Goal: Task Accomplishment & Management: Complete application form

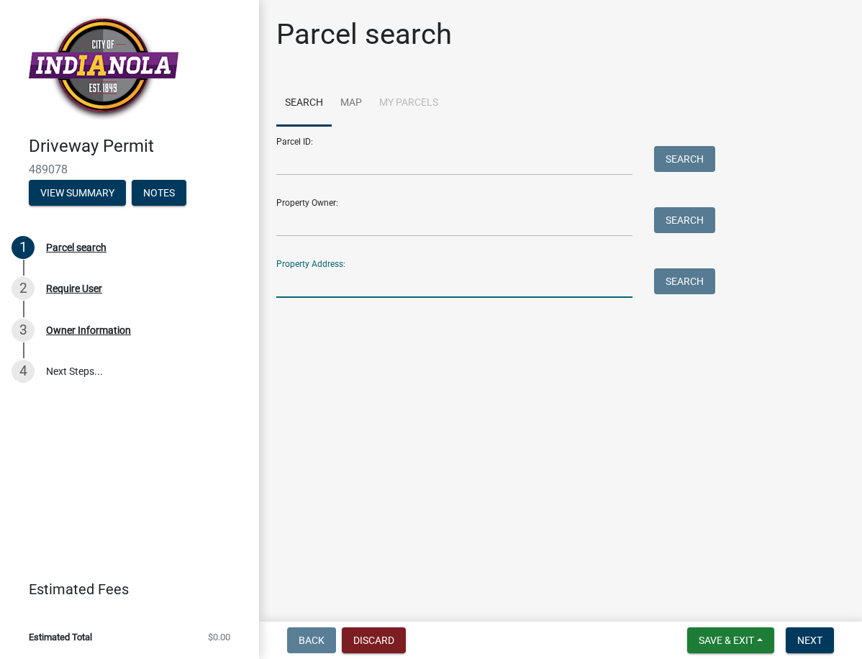
click at [287, 283] on input "Property Address:" at bounding box center [454, 283] width 356 height 30
type input "1000 Angela Drive"
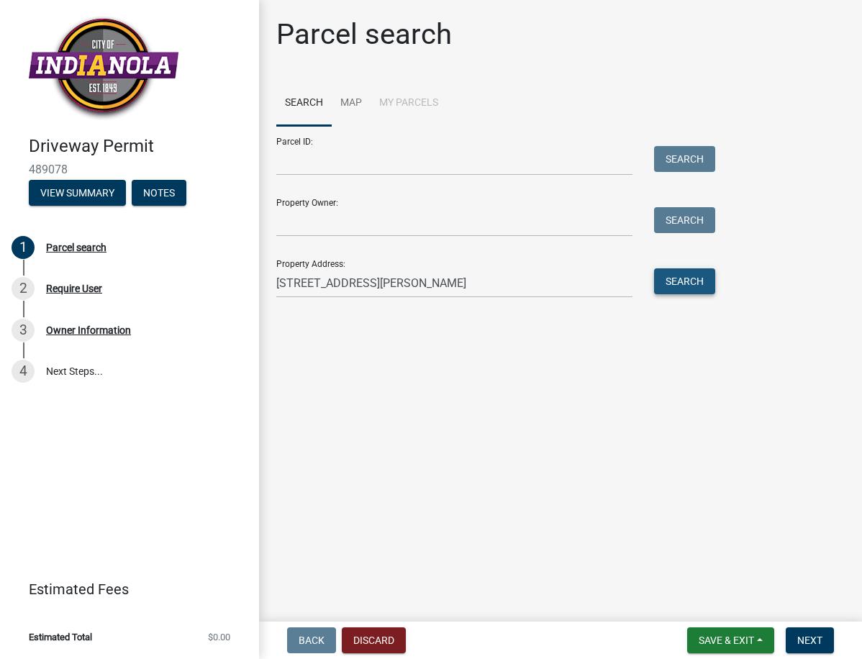
click at [672, 287] on button "Search" at bounding box center [684, 281] width 61 height 26
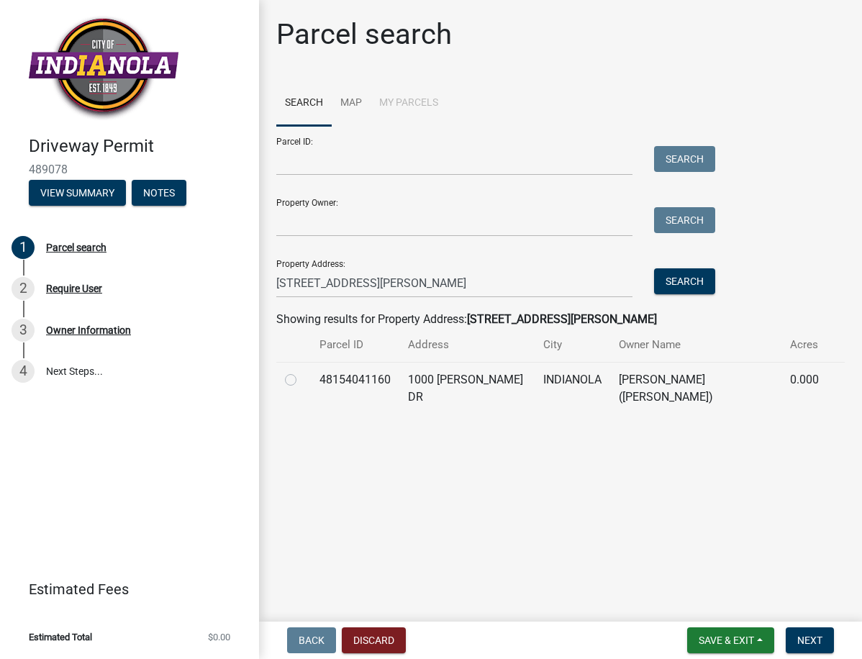
click at [302, 371] on label at bounding box center [302, 371] width 0 height 0
click at [302, 379] on input "radio" at bounding box center [306, 375] width 9 height 9
radio input "true"
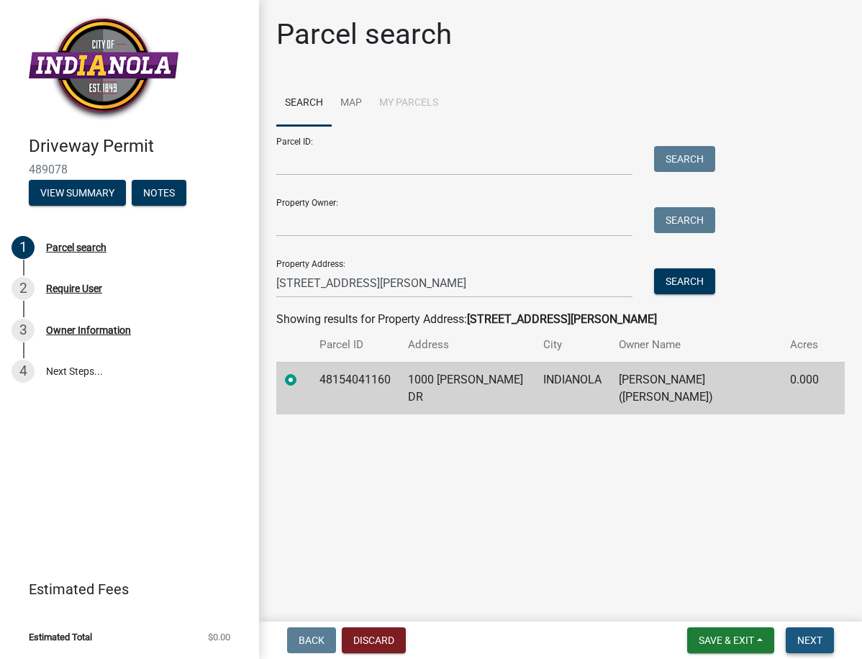
click at [805, 635] on span "Next" at bounding box center [810, 641] width 25 height 12
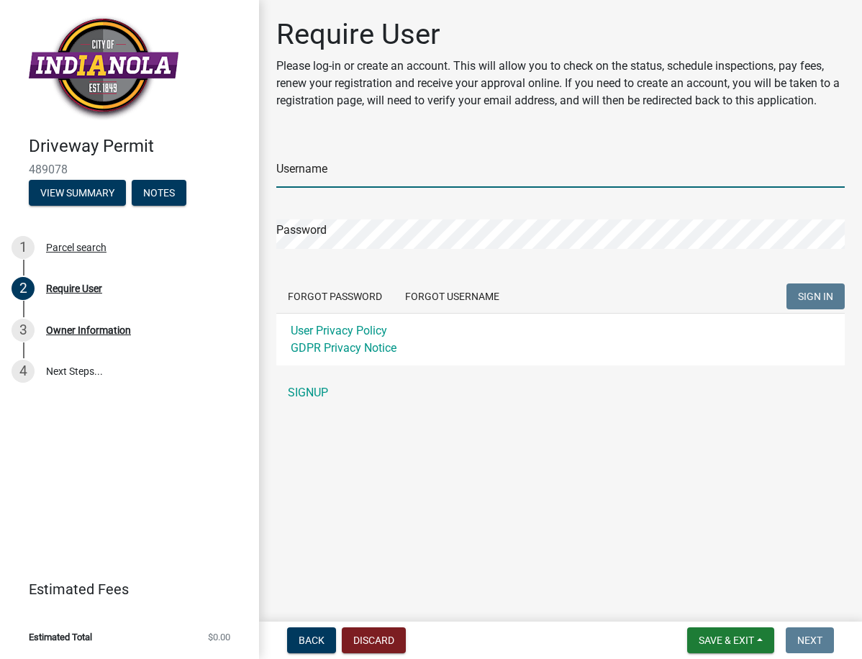
type input "robric"
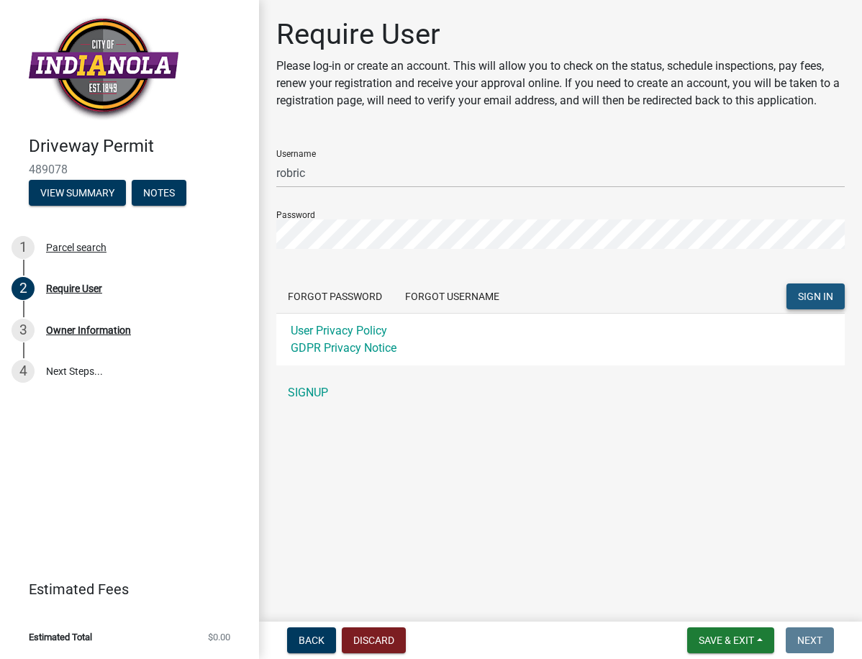
click at [833, 291] on span "SIGN IN" at bounding box center [815, 297] width 35 height 12
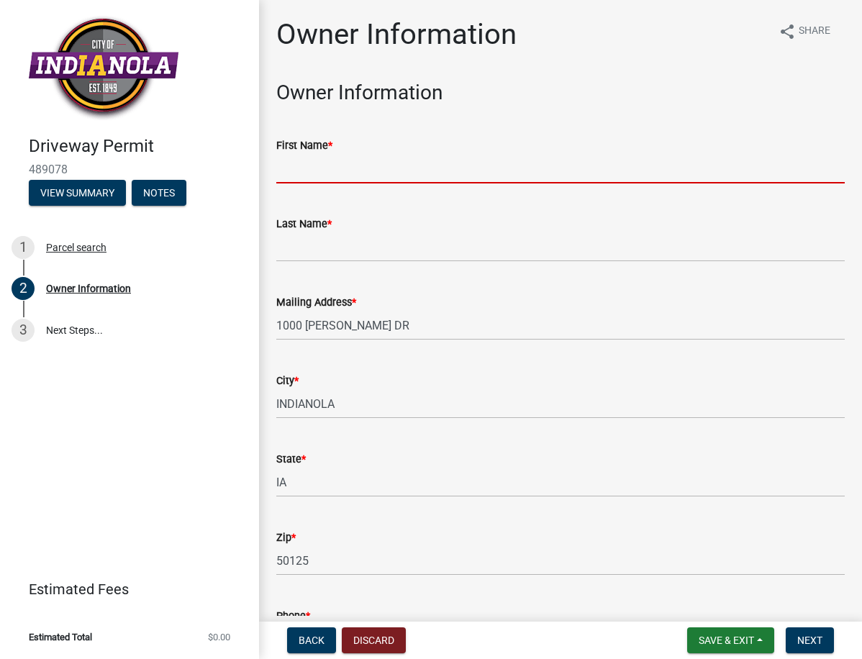
click at [320, 173] on input "First Name *" at bounding box center [560, 169] width 569 height 30
type input "Donna"
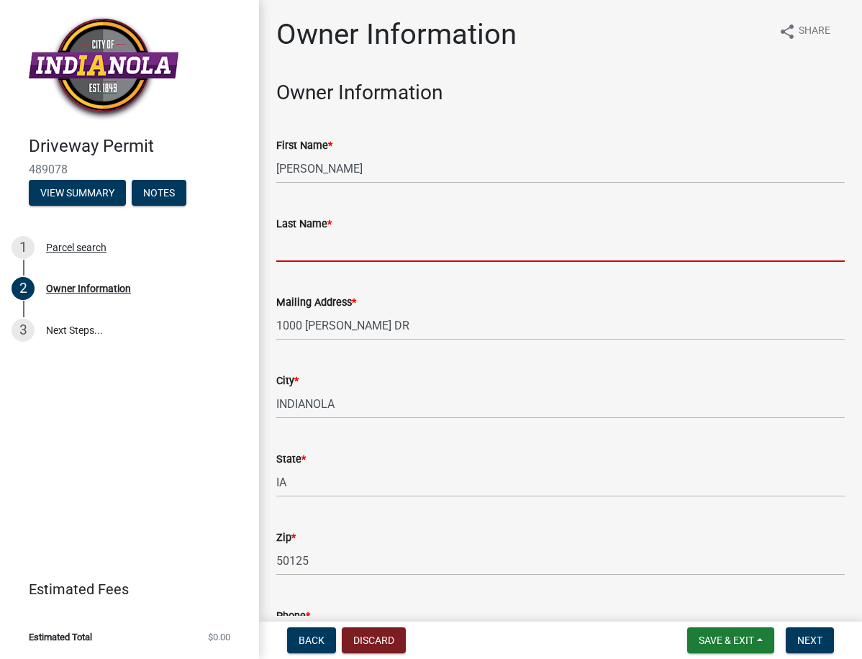
click at [303, 251] on input "Last Name *" at bounding box center [560, 247] width 569 height 30
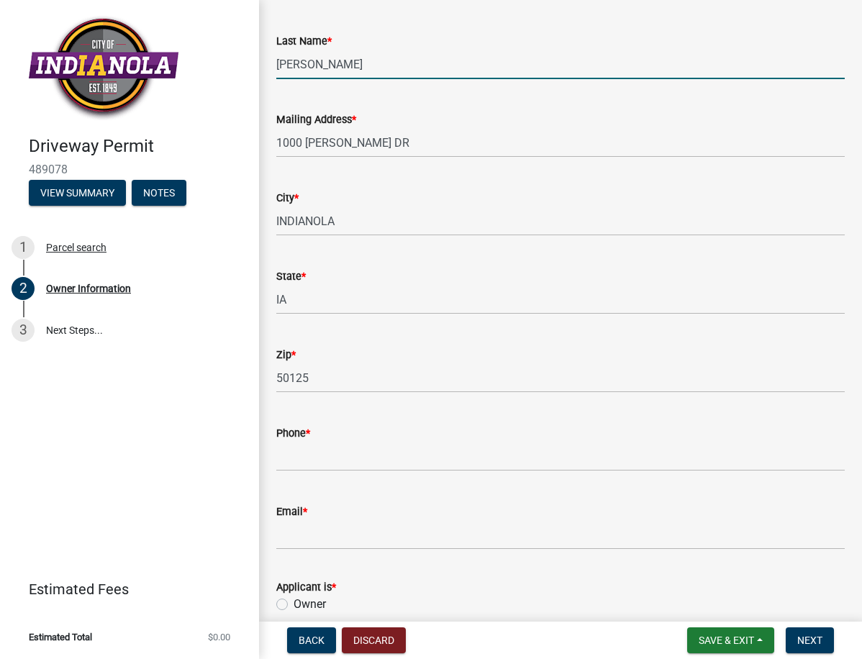
scroll to position [216, 0]
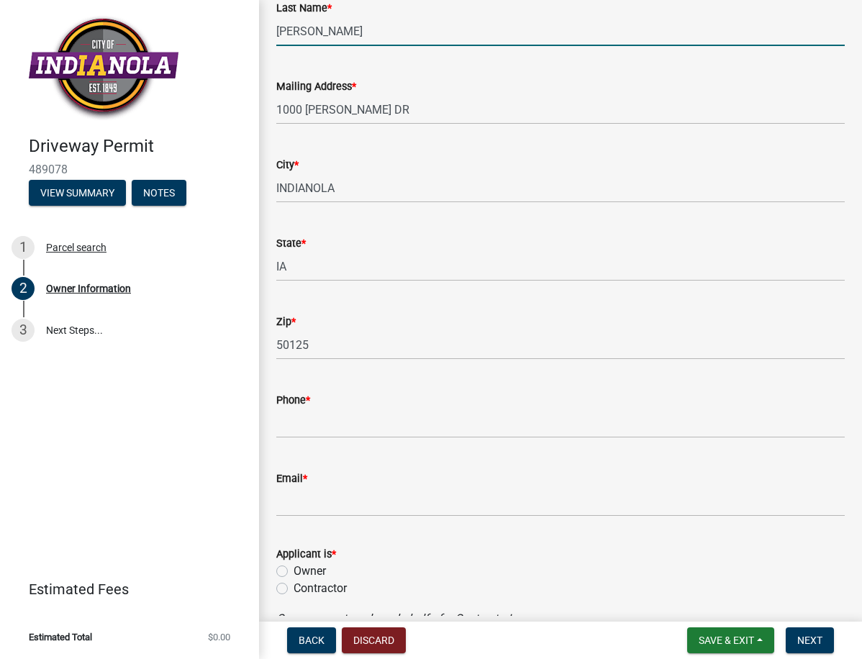
type input "Kreamer"
click at [294, 588] on label "Contractor" at bounding box center [320, 588] width 53 height 17
click at [294, 588] on input "Contractor" at bounding box center [298, 584] width 9 height 9
radio input "true"
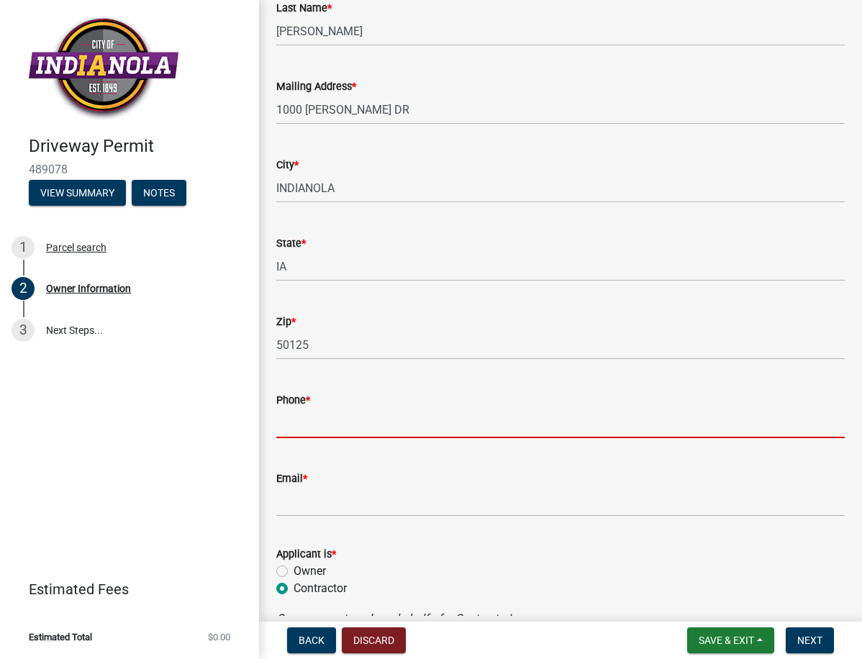
click at [306, 421] on input "Phone *" at bounding box center [560, 424] width 569 height 30
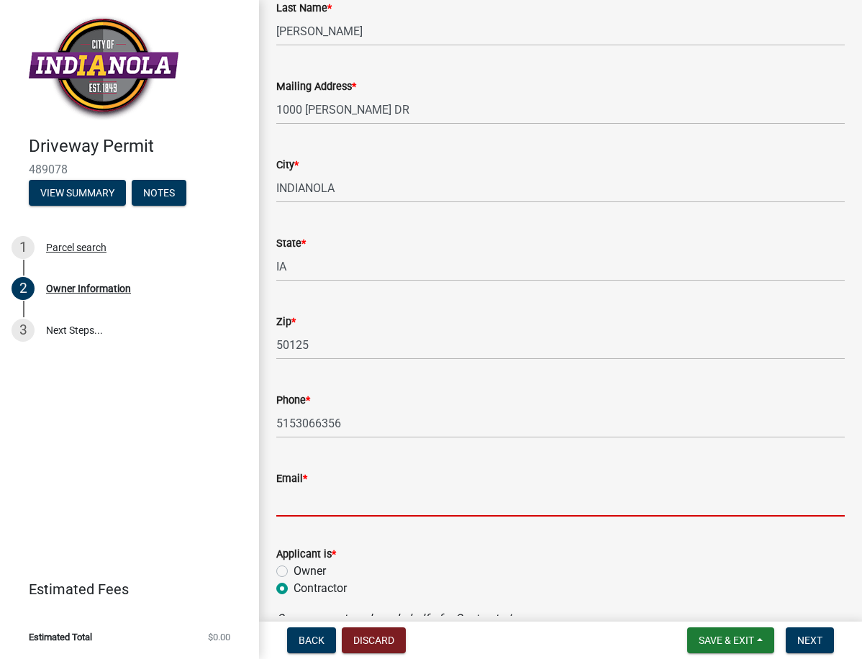
click at [303, 498] on input "Email *" at bounding box center [560, 502] width 569 height 30
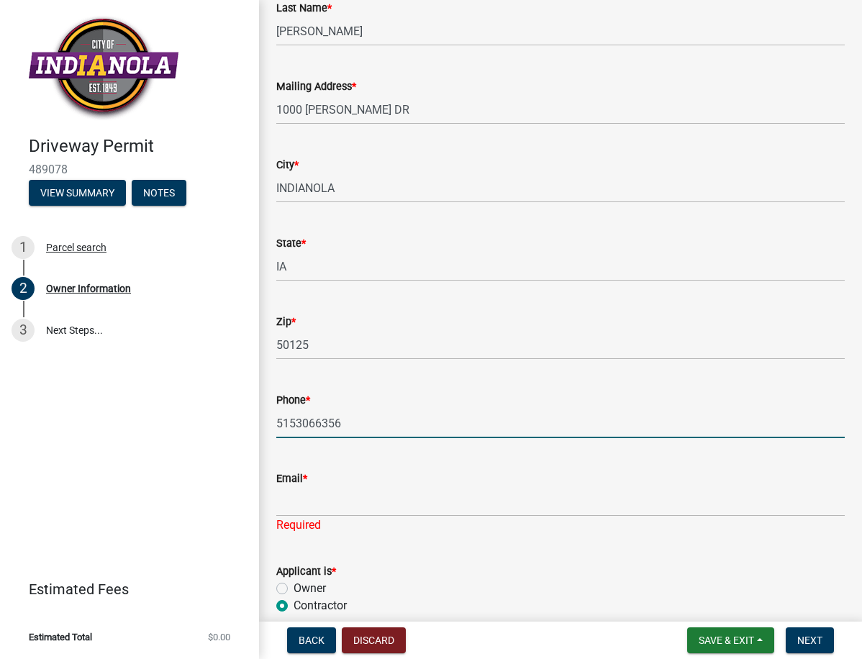
click at [345, 424] on input "5153066356" at bounding box center [560, 424] width 569 height 30
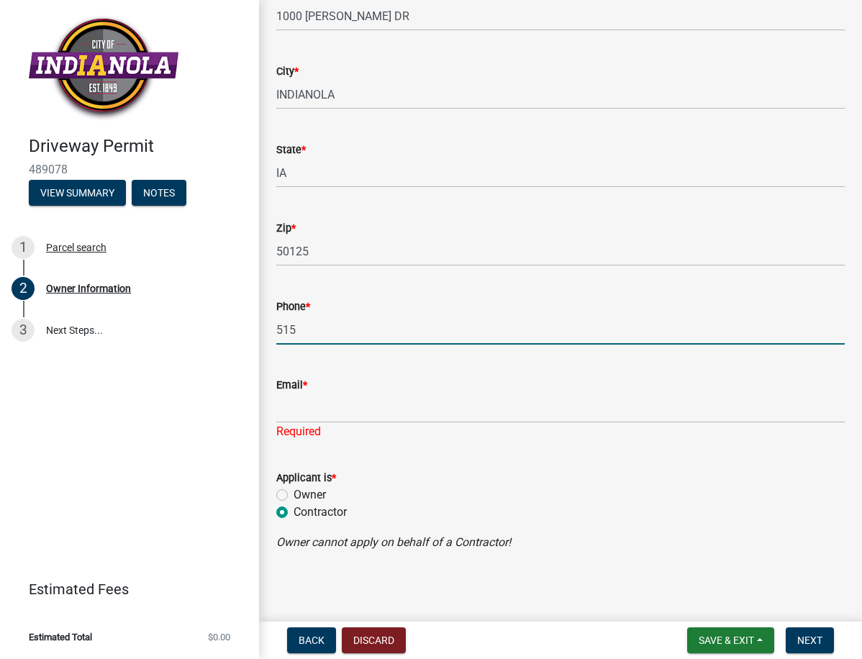
scroll to position [312, 0]
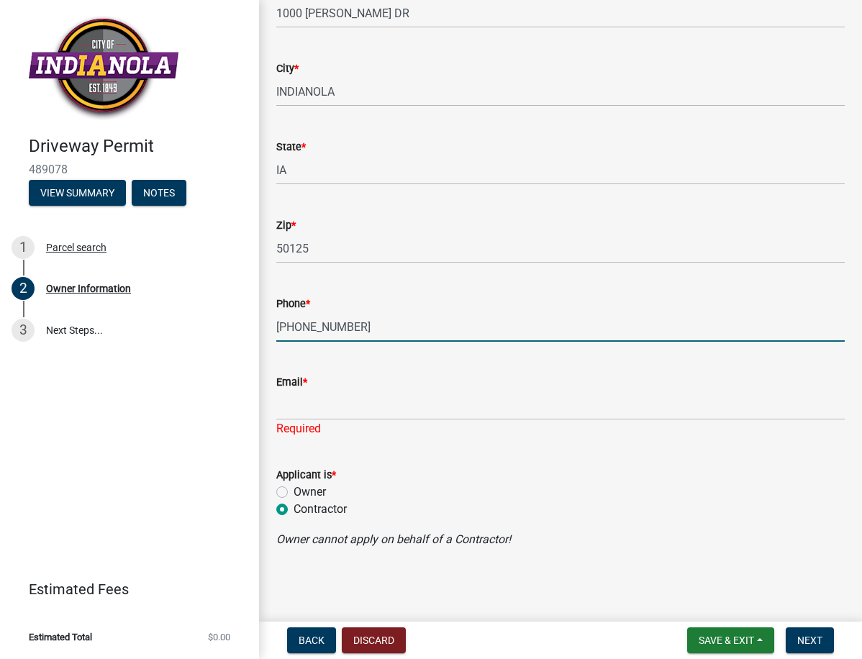
type input "515 689 3200"
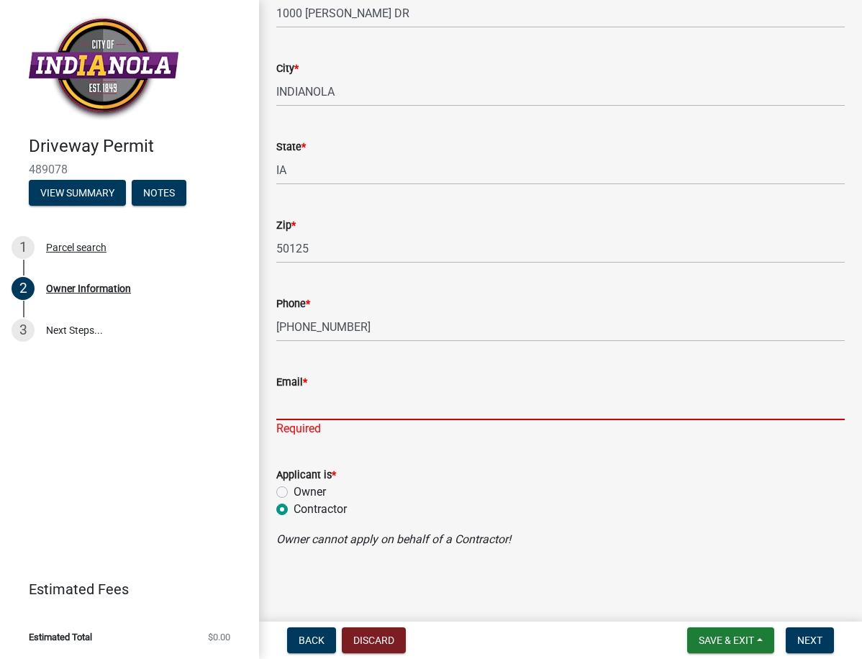
click at [289, 409] on input "Email *" at bounding box center [560, 406] width 569 height 30
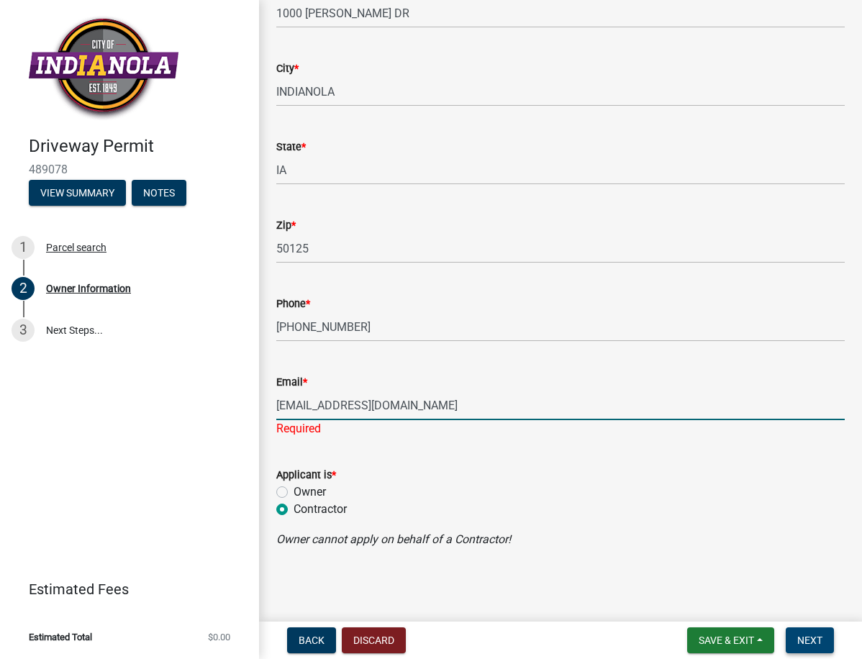
type input "robcamric@hotmail.com"
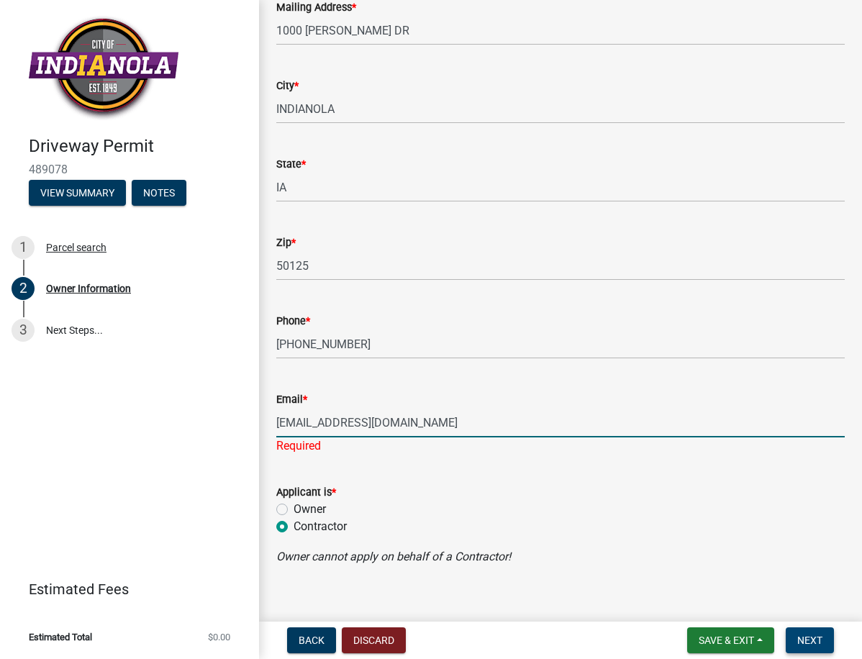
click at [808, 636] on span "Next" at bounding box center [810, 641] width 25 height 12
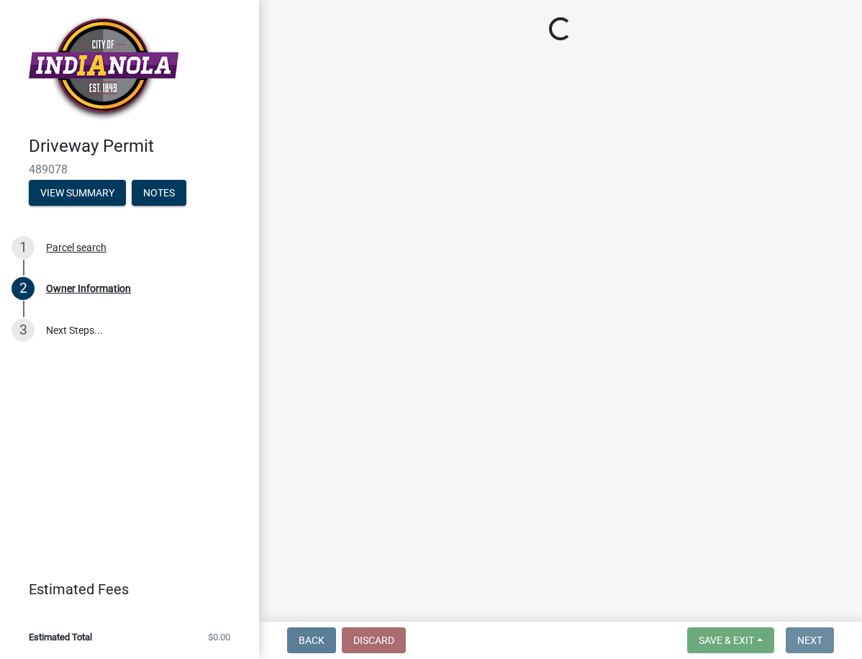
scroll to position [0, 0]
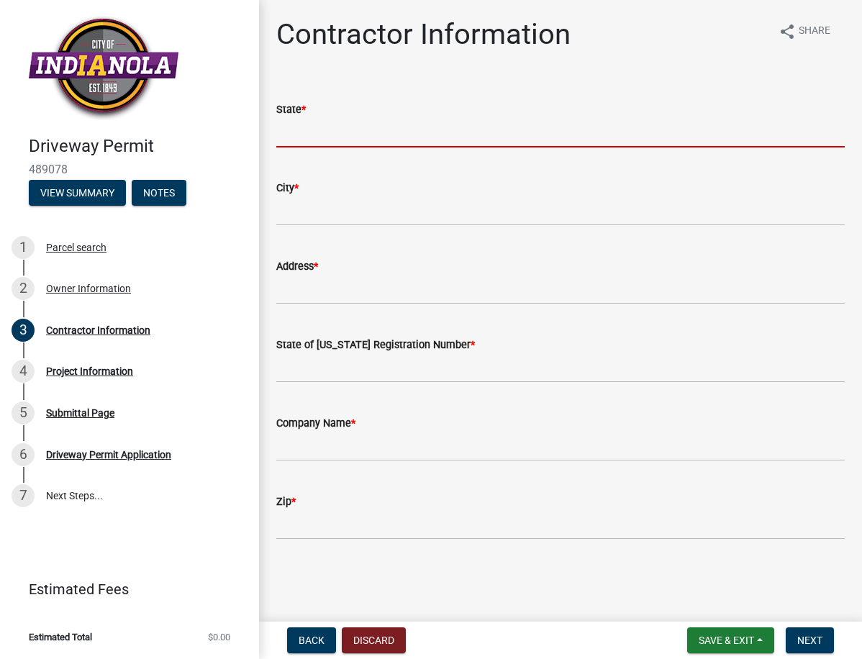
click at [339, 131] on input "State *" at bounding box center [560, 133] width 569 height 30
type input "Ia"
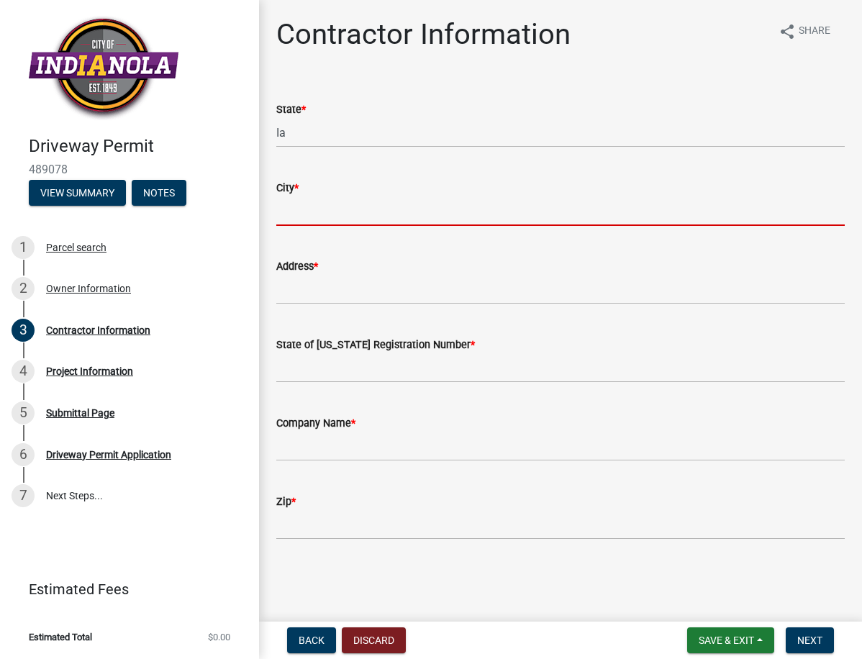
click at [292, 216] on input "City *" at bounding box center [560, 212] width 569 height 30
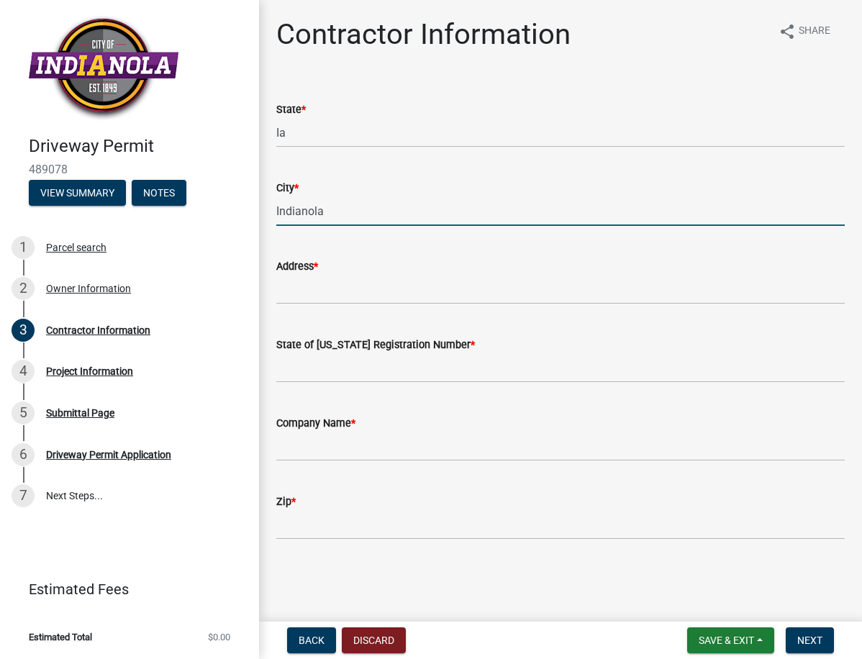
type input "Indianola"
click at [292, 290] on input "Address *" at bounding box center [560, 290] width 569 height 30
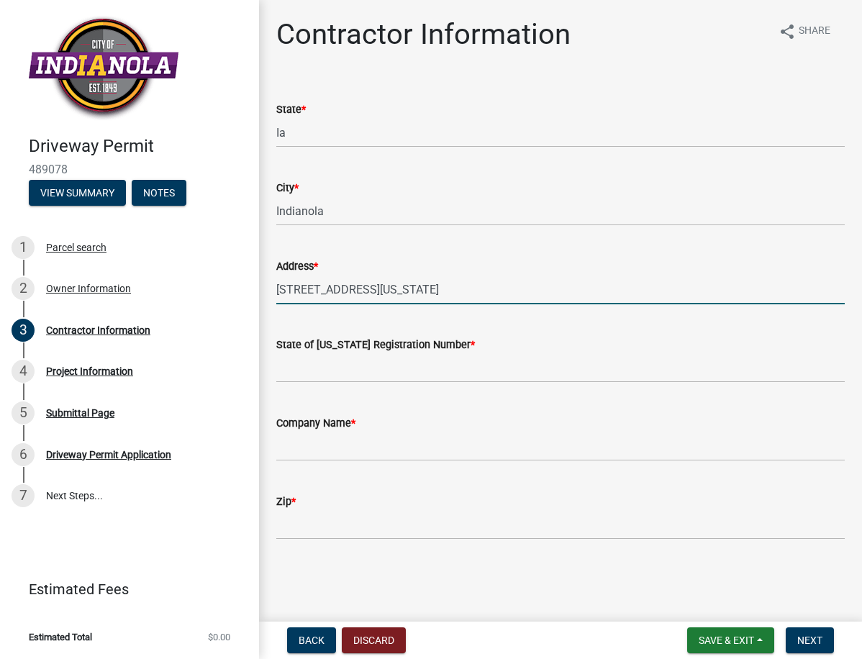
type input "1400 East Iowa ave"
click at [317, 362] on input "State of Iowa Registration Number *" at bounding box center [560, 368] width 569 height 30
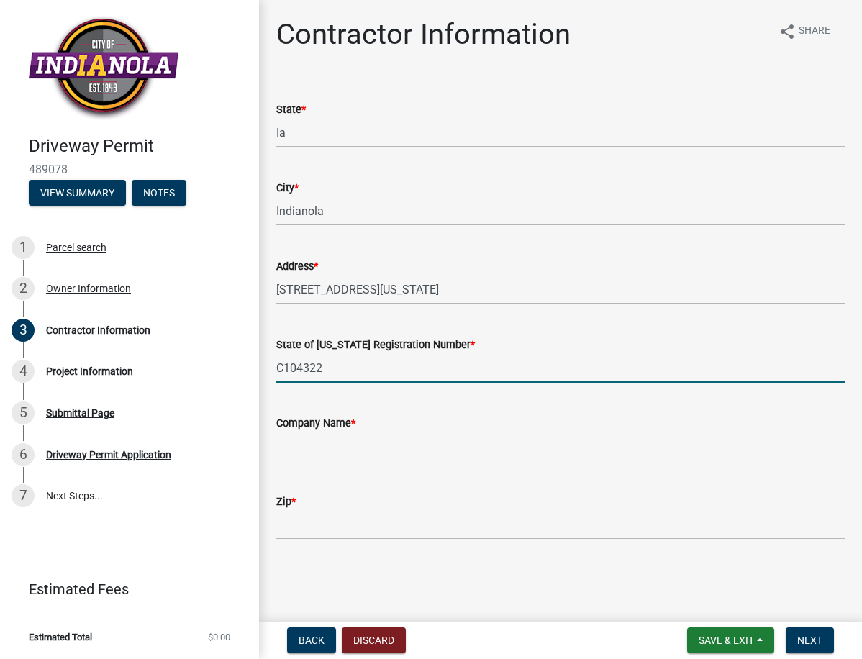
type input "C104322"
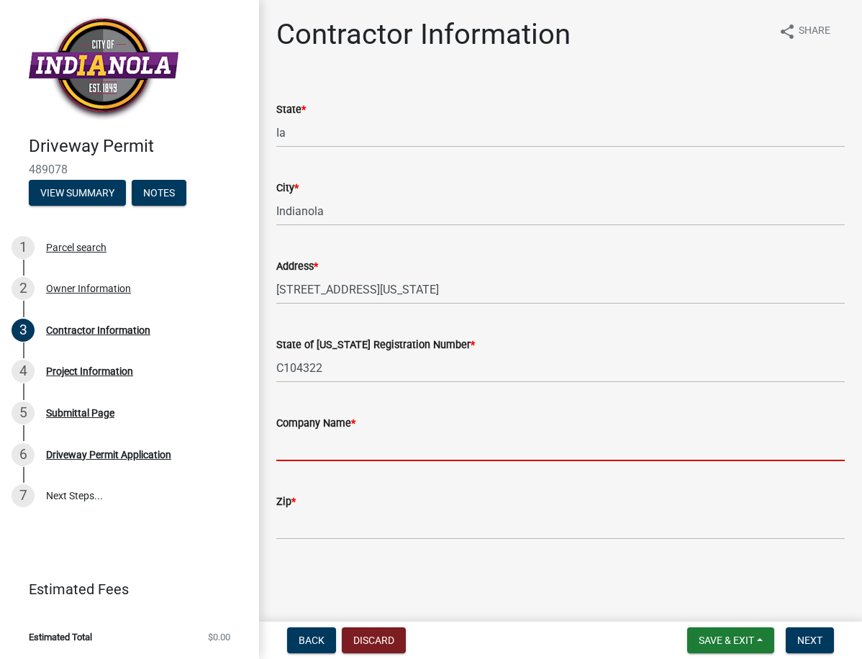
click at [324, 432] on input "Company Name *" at bounding box center [560, 447] width 569 height 30
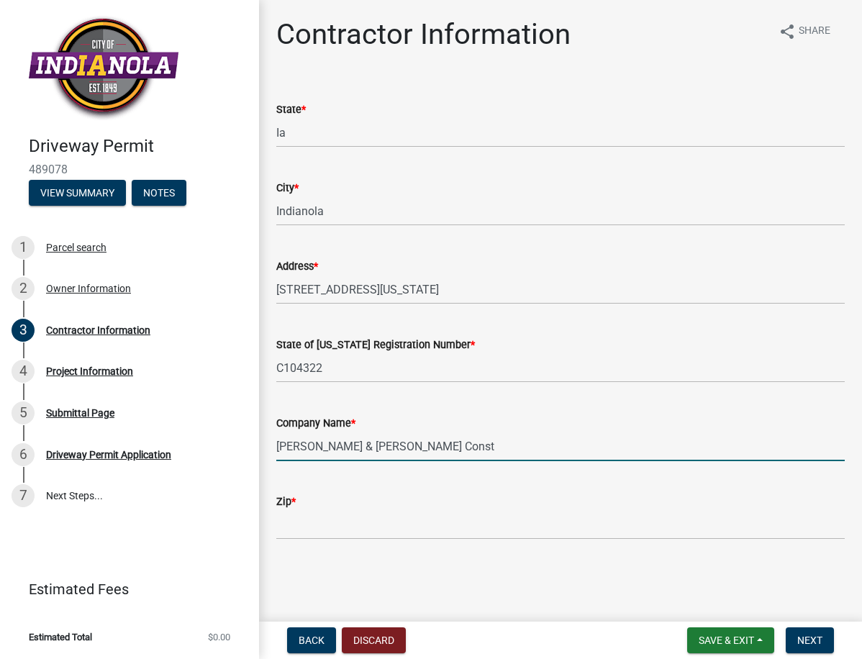
type input "Cambron & Thacker Const"
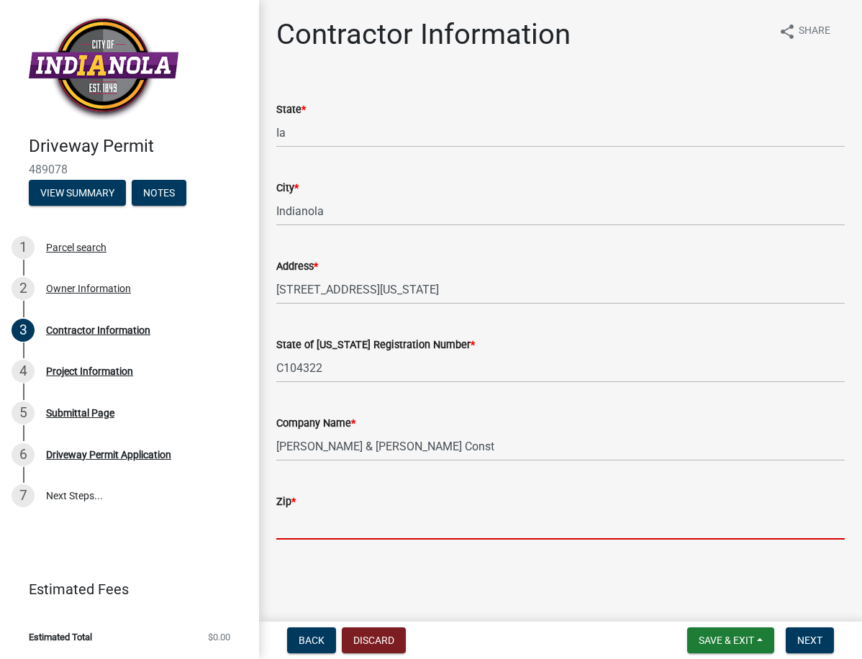
drag, startPoint x: 307, startPoint y: 535, endPoint x: 568, endPoint y: 266, distance: 374.6
click at [310, 524] on input "Zip *" at bounding box center [560, 525] width 569 height 30
type input "50125"
click at [813, 641] on span "Next" at bounding box center [810, 641] width 25 height 12
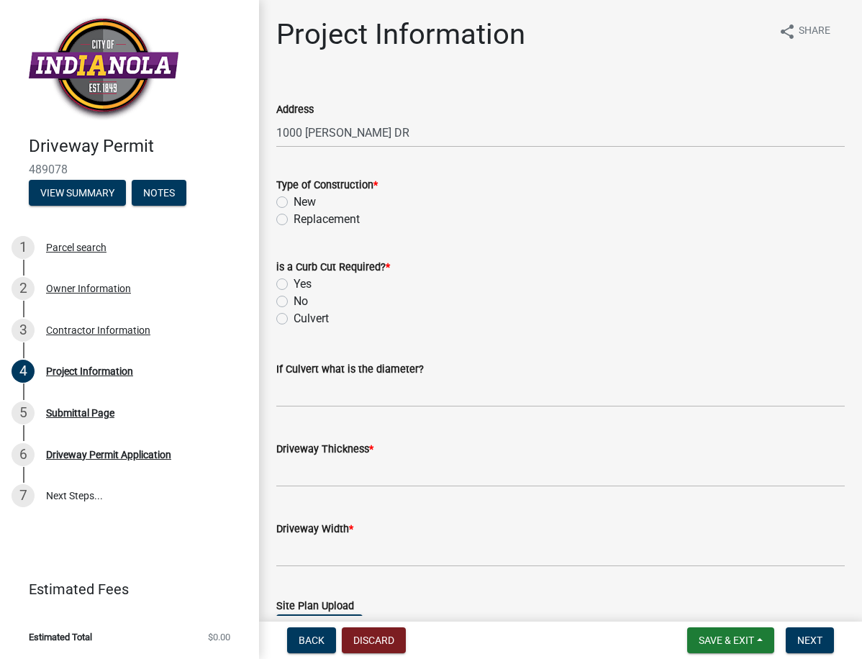
click at [294, 217] on label "Replacement" at bounding box center [327, 219] width 66 height 17
click at [294, 217] on input "Replacement" at bounding box center [298, 215] width 9 height 9
radio input "true"
click at [294, 299] on label "No" at bounding box center [301, 301] width 14 height 17
click at [294, 299] on input "No" at bounding box center [298, 297] width 9 height 9
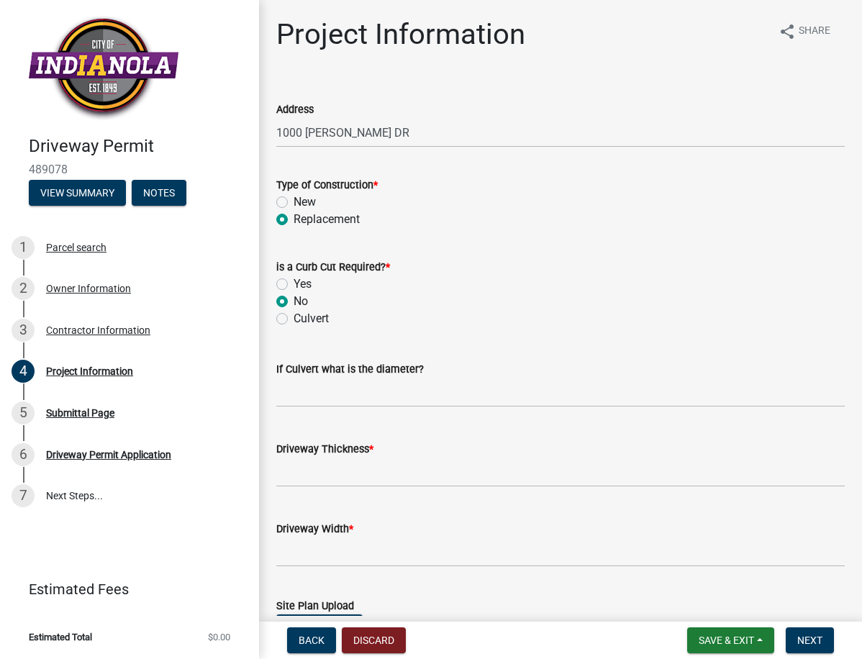
radio input "true"
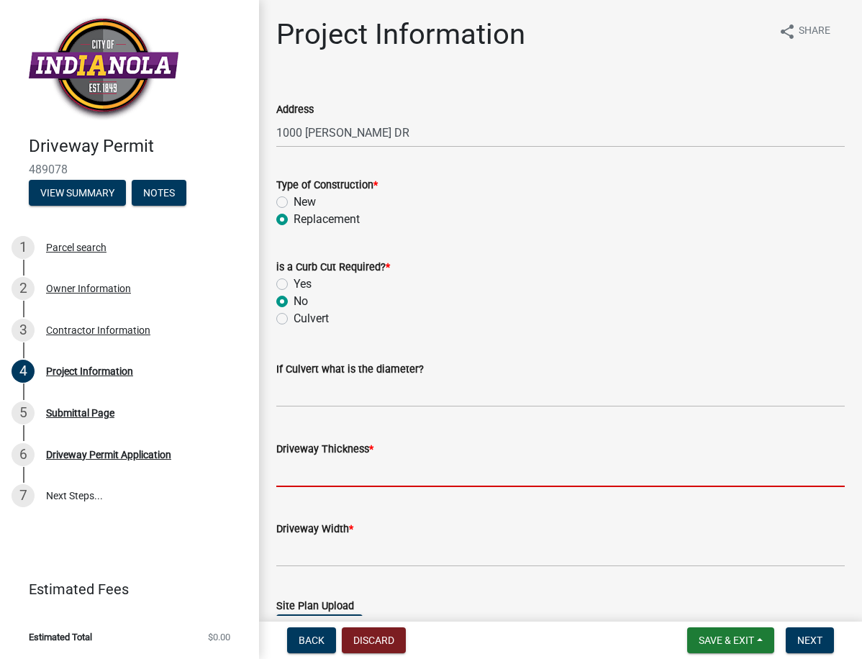
click at [331, 474] on input "text" at bounding box center [560, 473] width 569 height 30
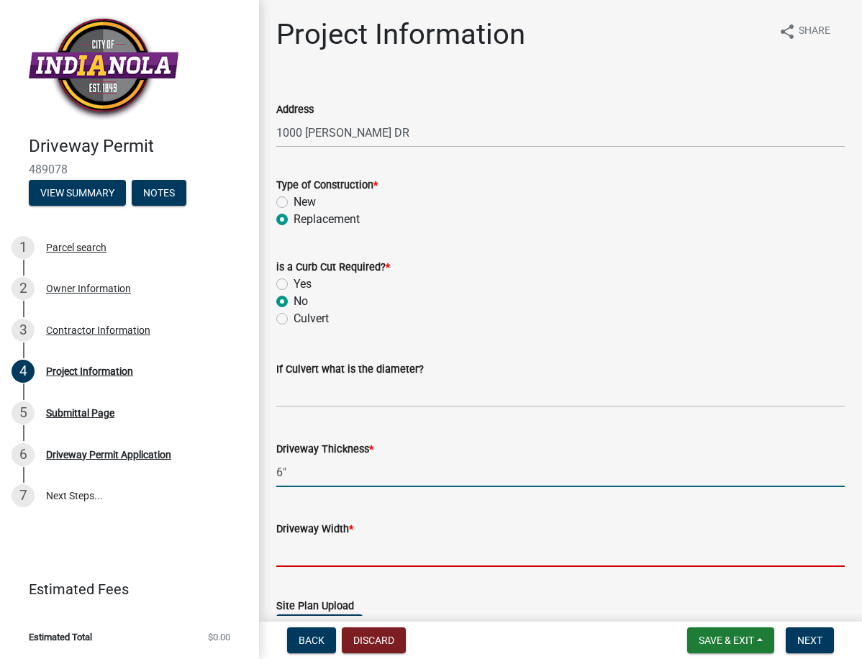
type input "6"
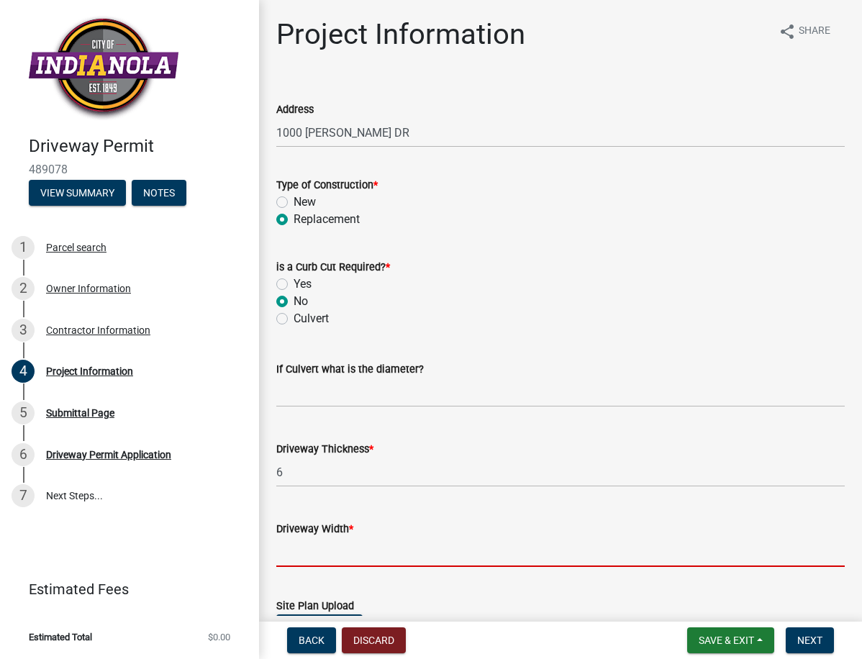
click at [320, 550] on input "text" at bounding box center [560, 553] width 569 height 30
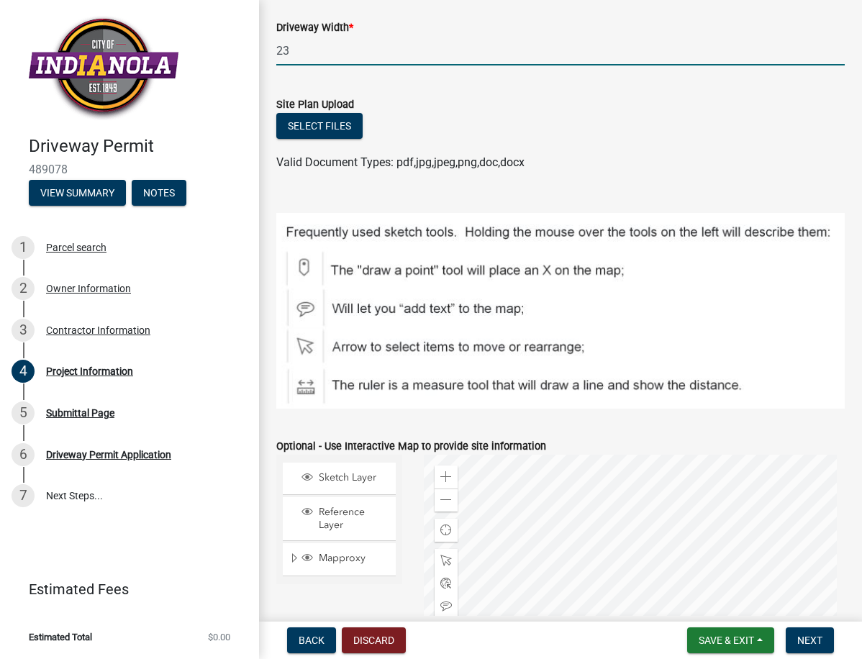
scroll to position [432, 0]
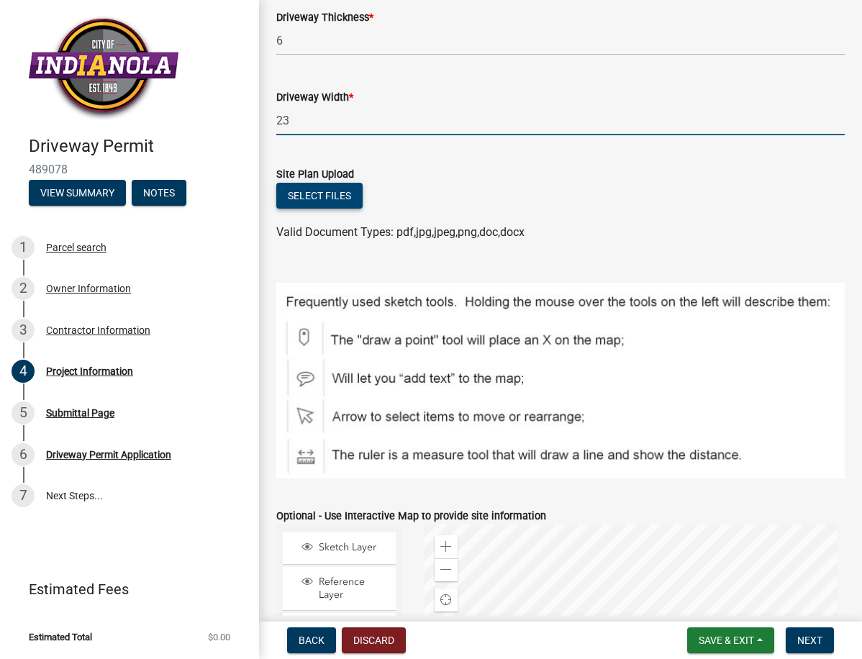
type input "23"
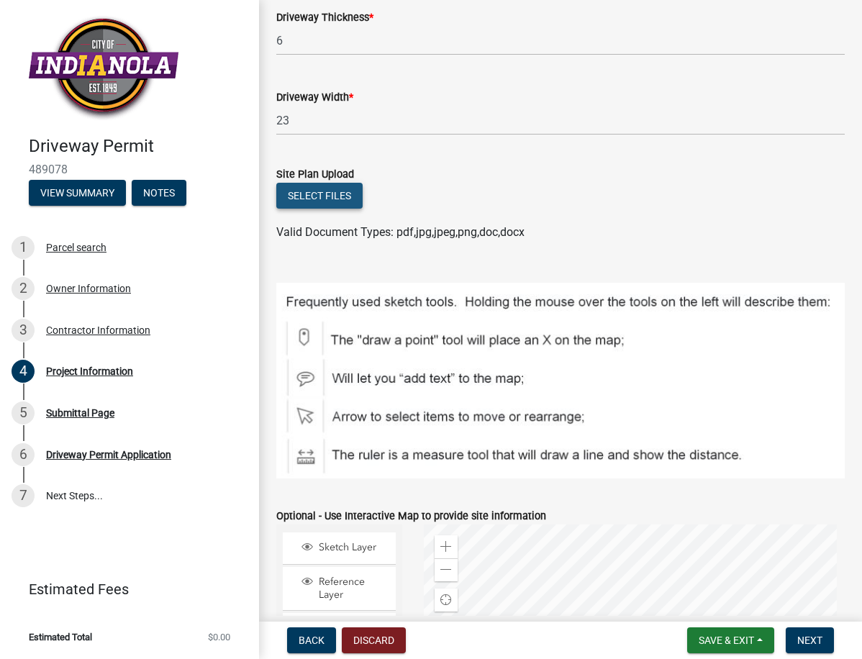
click at [324, 190] on button "Select files" at bounding box center [319, 196] width 86 height 26
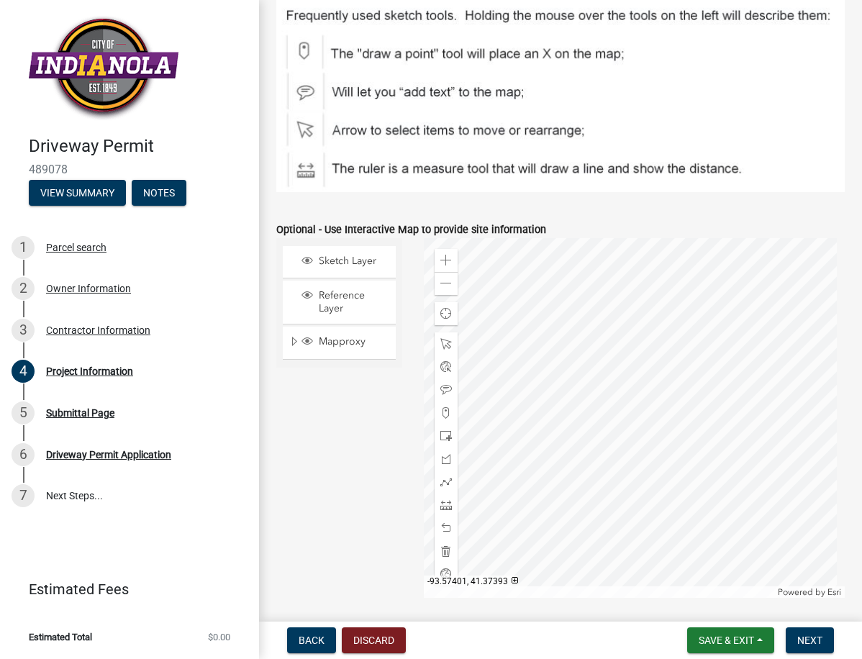
scroll to position [720, 0]
click at [599, 457] on div at bounding box center [634, 417] width 421 height 360
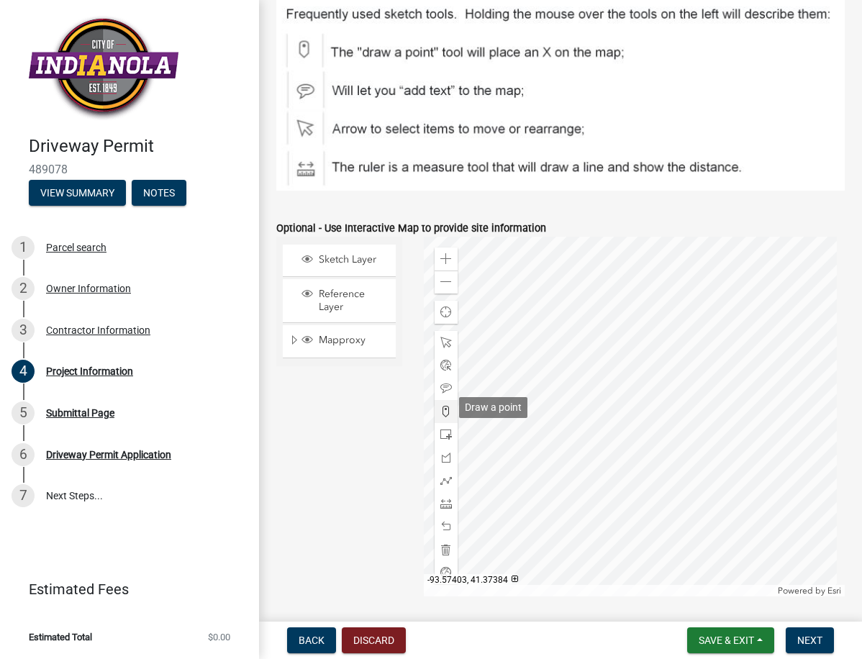
click at [445, 401] on div at bounding box center [446, 411] width 23 height 23
click at [593, 461] on div at bounding box center [634, 417] width 421 height 360
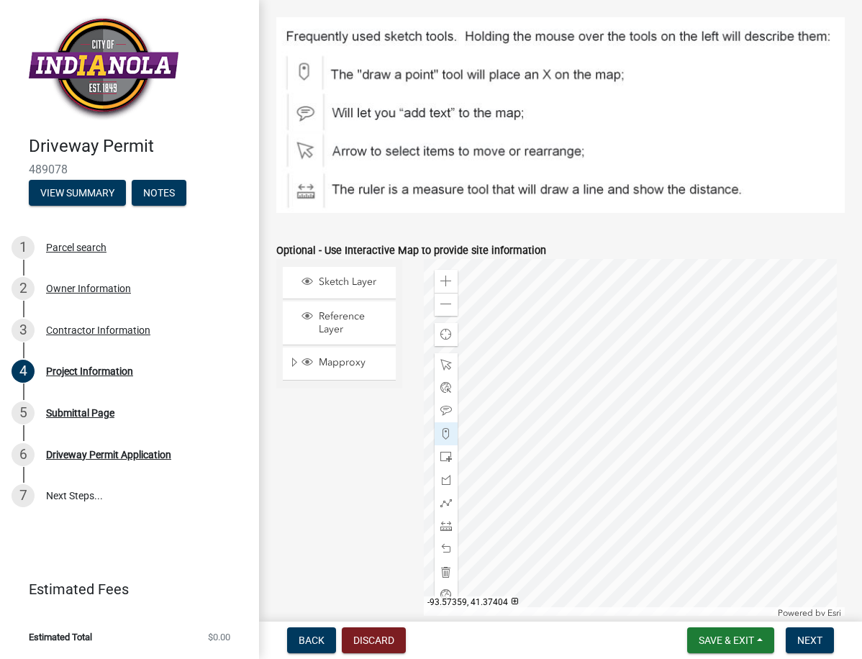
scroll to position [701, 0]
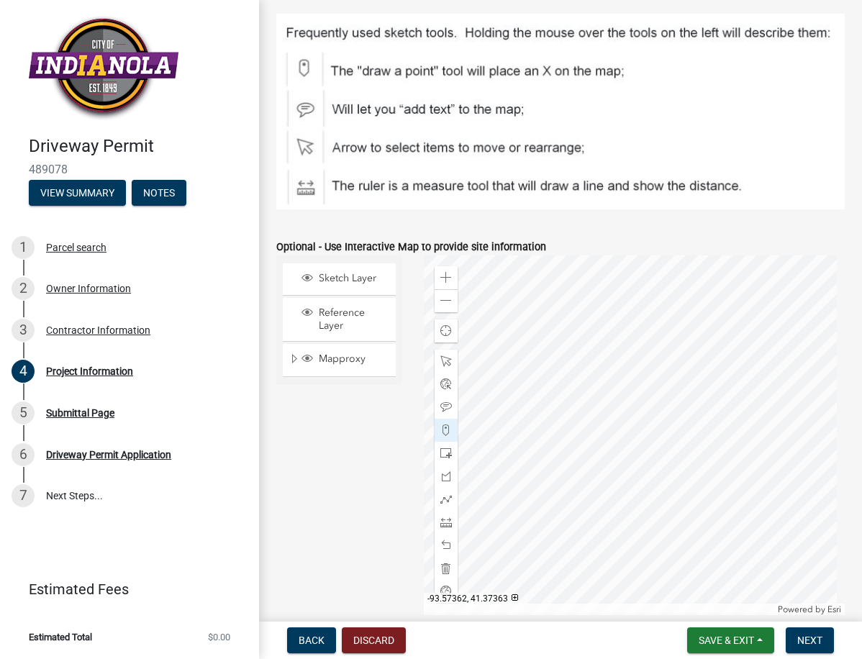
click at [601, 484] on div at bounding box center [634, 436] width 421 height 360
click at [351, 272] on span "Sketch Layer" at bounding box center [353, 278] width 76 height 13
click at [599, 482] on div at bounding box center [634, 436] width 421 height 360
click at [598, 479] on div at bounding box center [634, 436] width 421 height 360
click at [598, 477] on div at bounding box center [634, 436] width 421 height 360
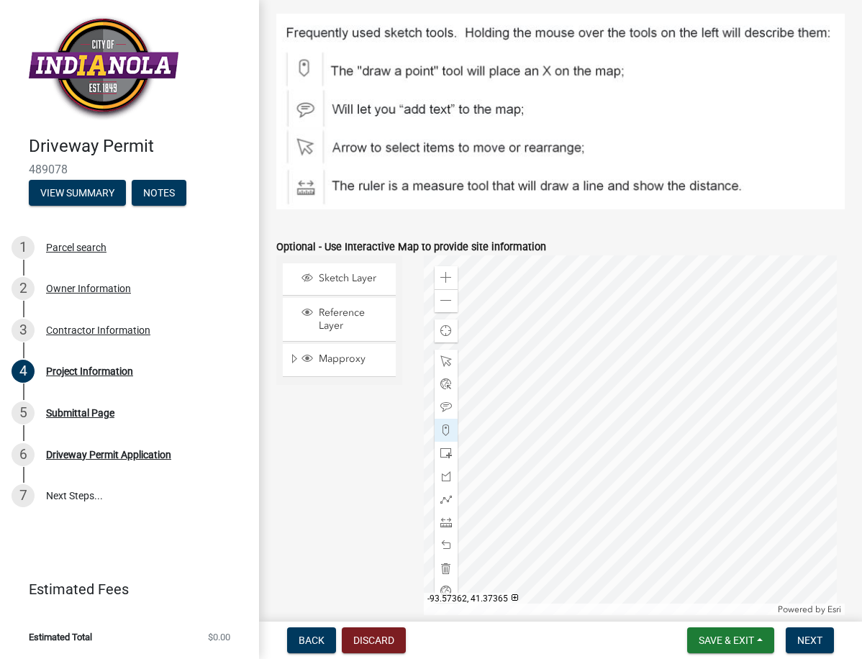
click at [600, 476] on div at bounding box center [634, 436] width 421 height 360
click at [600, 478] on div at bounding box center [634, 436] width 421 height 360
click at [301, 66] on img at bounding box center [560, 112] width 569 height 196
click at [296, 67] on img at bounding box center [560, 112] width 569 height 196
click at [295, 67] on img at bounding box center [560, 112] width 569 height 196
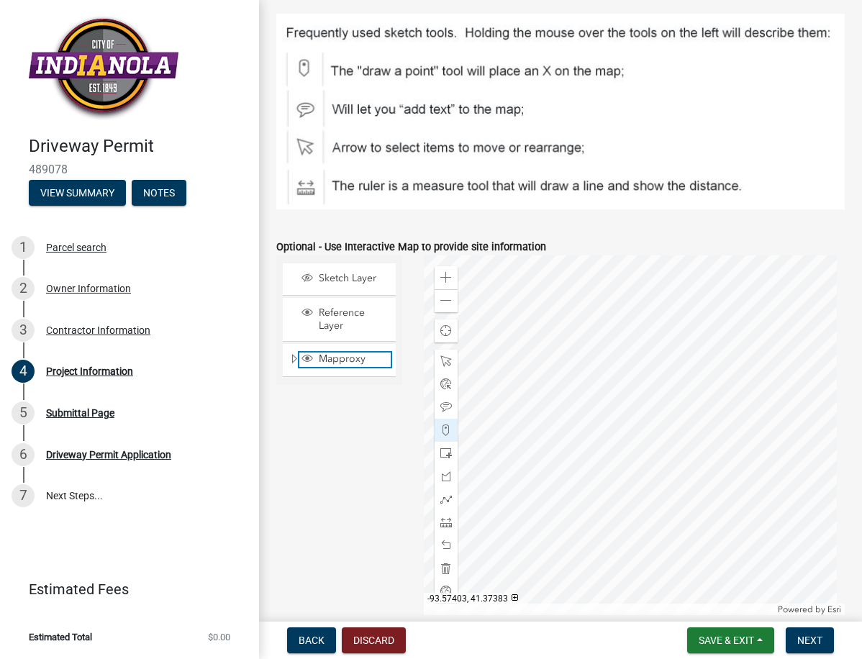
click at [323, 354] on span "Mapproxy" at bounding box center [353, 359] width 76 height 13
click at [340, 315] on span "Reference Layer" at bounding box center [353, 320] width 76 height 26
click at [340, 275] on span "Sketch Layer" at bounding box center [353, 278] width 76 height 13
click at [341, 353] on span "Mapproxy" at bounding box center [353, 359] width 76 height 13
click at [600, 483] on div at bounding box center [634, 436] width 421 height 360
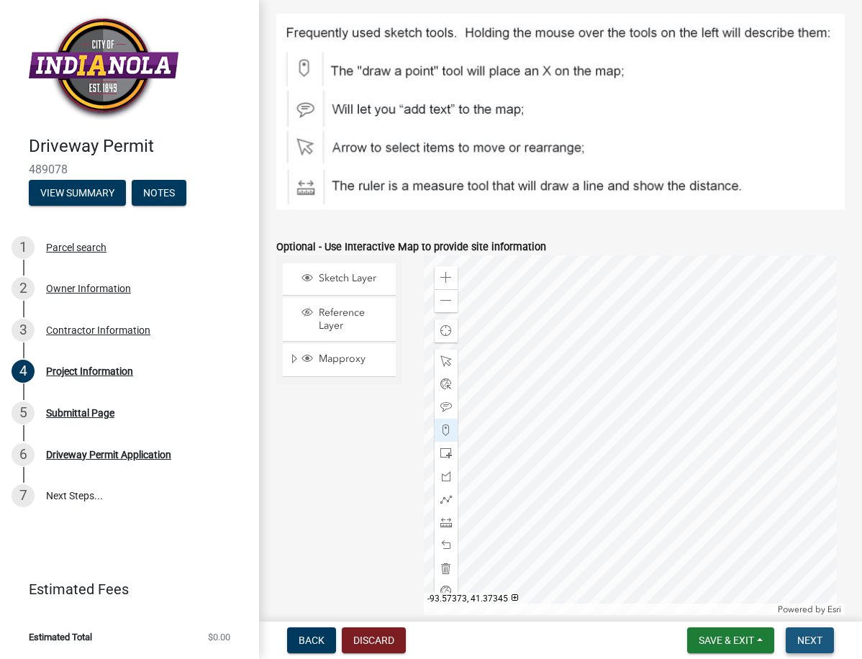
click at [809, 636] on span "Next" at bounding box center [810, 641] width 25 height 12
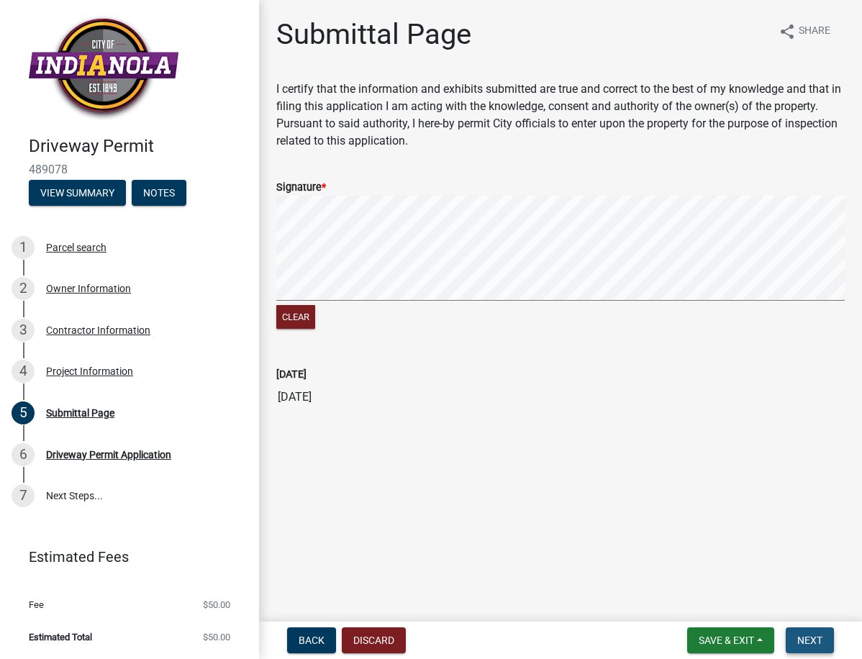
click at [808, 636] on span "Next" at bounding box center [810, 641] width 25 height 12
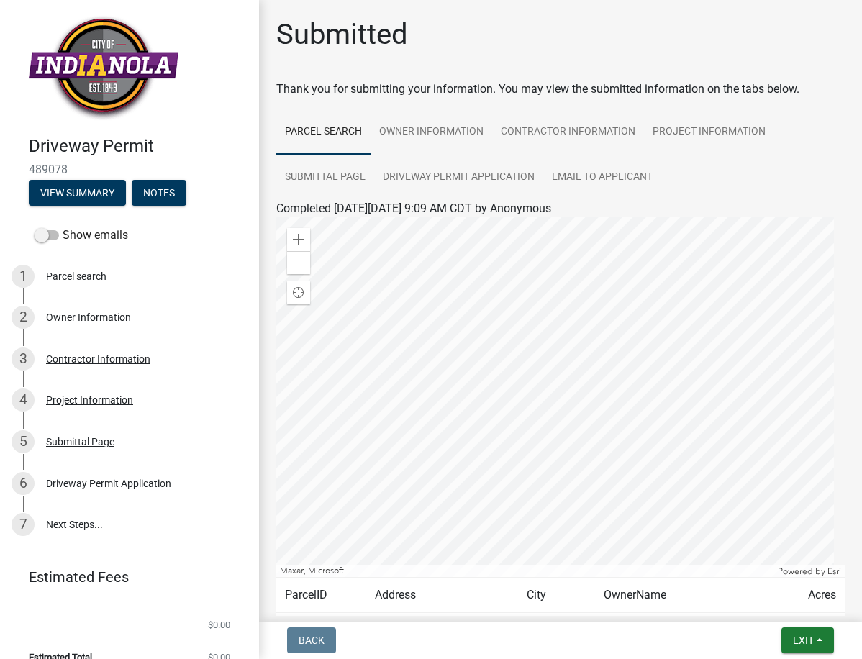
scroll to position [117, 0]
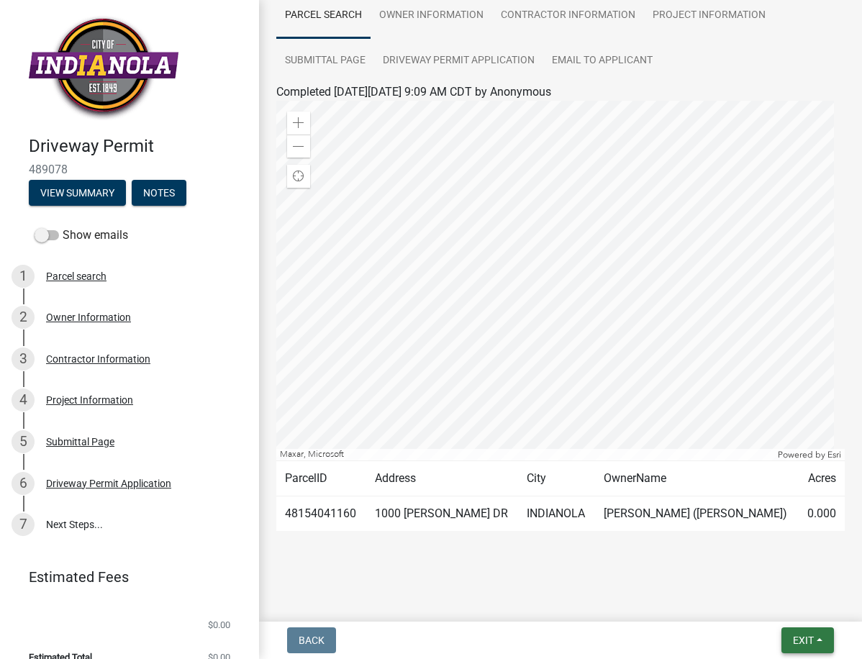
click at [789, 636] on button "Exit" at bounding box center [808, 641] width 53 height 26
click at [743, 600] on button "Save & Exit" at bounding box center [776, 603] width 115 height 35
